Goal: Check status: Check status

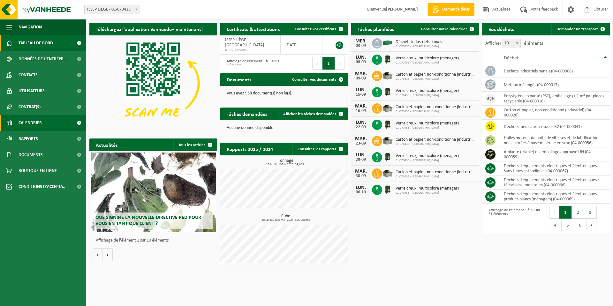
click at [37, 122] on span "Calendrier" at bounding box center [30, 123] width 23 height 16
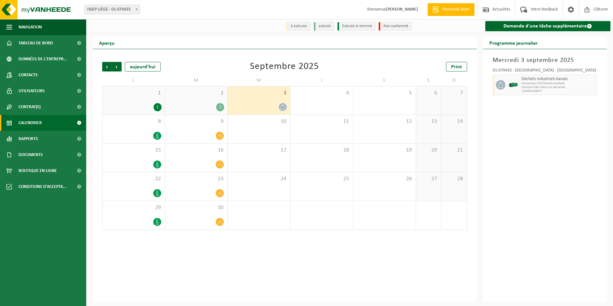
click at [270, 103] on div "3" at bounding box center [258, 100] width 63 height 28
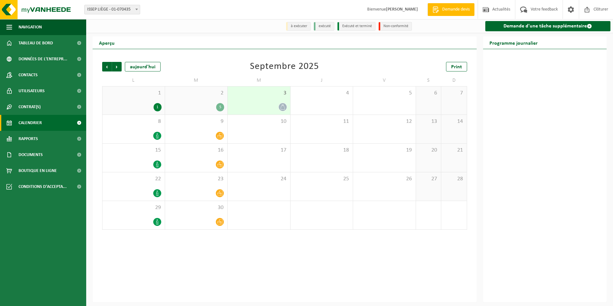
click at [270, 103] on div at bounding box center [259, 107] width 56 height 9
